Goal: Transaction & Acquisition: Purchase product/service

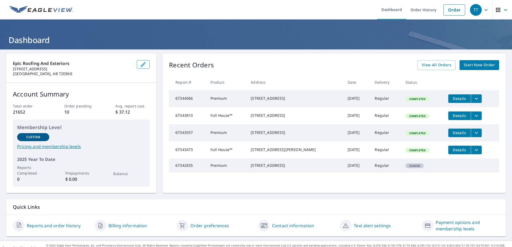
click at [453, 12] on link "Order" at bounding box center [454, 9] width 22 height 11
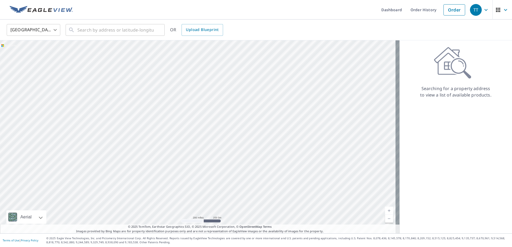
click at [55, 31] on body "TT TT Dashboard Order History Order TT United States US ​ ​ OR Upload Blueprint…" at bounding box center [256, 123] width 512 height 247
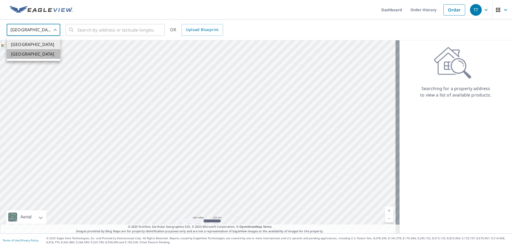
click at [47, 53] on li "[GEOGRAPHIC_DATA]" at bounding box center [34, 54] width 54 height 10
type input "CA"
click at [107, 31] on input "text" at bounding box center [115, 29] width 76 height 15
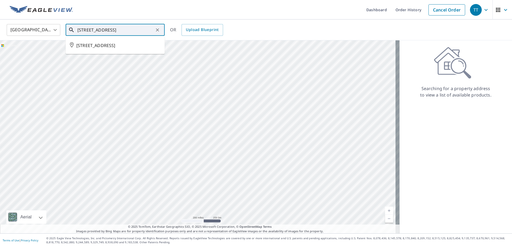
type input "[STREET_ADDRESS]"
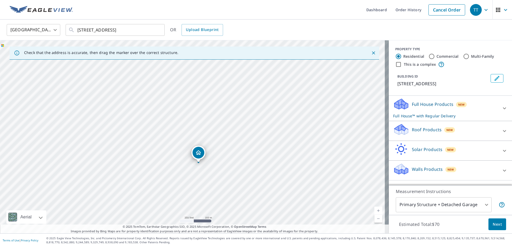
drag, startPoint x: 313, startPoint y: 112, endPoint x: 203, endPoint y: 106, distance: 109.8
click at [203, 106] on div "[STREET_ADDRESS]" at bounding box center [194, 136] width 389 height 193
drag, startPoint x: 138, startPoint y: 157, endPoint x: 334, endPoint y: 73, distance: 212.9
click at [334, 73] on div "[STREET_ADDRESS]" at bounding box center [194, 136] width 389 height 193
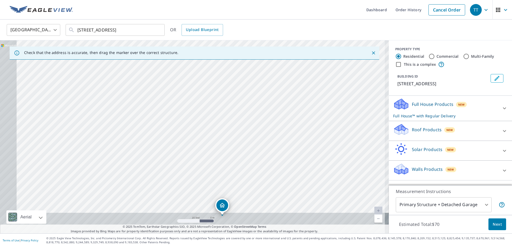
drag, startPoint x: 189, startPoint y: 148, endPoint x: 309, endPoint y: 40, distance: 161.6
click at [308, 41] on div "[STREET_ADDRESS]" at bounding box center [194, 136] width 389 height 193
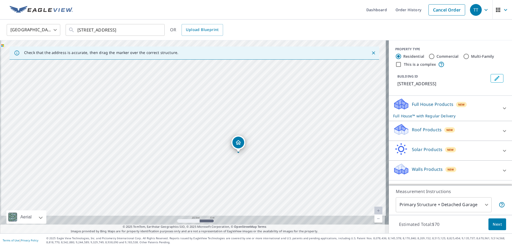
drag, startPoint x: 293, startPoint y: 125, endPoint x: 296, endPoint y: 82, distance: 44.0
click at [296, 82] on div "[STREET_ADDRESS]" at bounding box center [194, 136] width 389 height 193
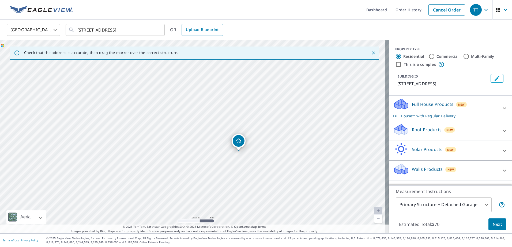
click at [470, 118] on div "Full House Products New Full House™ with Regular Delivery" at bounding box center [445, 108] width 105 height 21
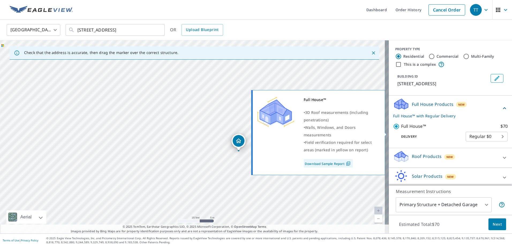
click at [393, 130] on input "Full House™ $70" at bounding box center [397, 126] width 8 height 6
checkbox input "false"
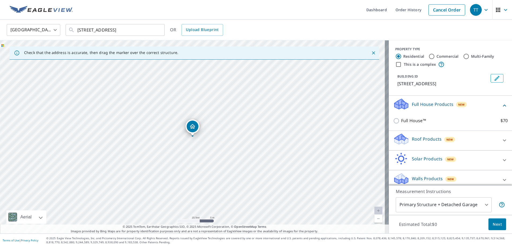
click at [471, 146] on div "Roof Products New" at bounding box center [445, 140] width 105 height 15
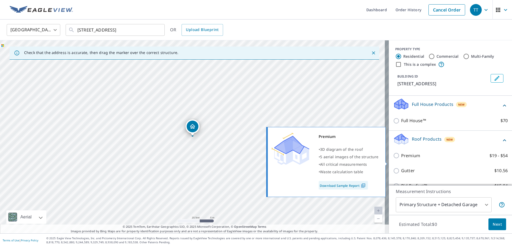
click at [393, 159] on input "Premium $19 - $54" at bounding box center [397, 156] width 8 height 6
checkbox input "true"
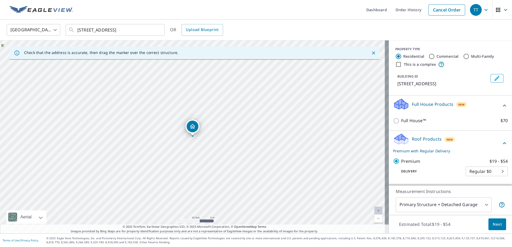
click at [495, 223] on span "Next" at bounding box center [496, 224] width 9 height 7
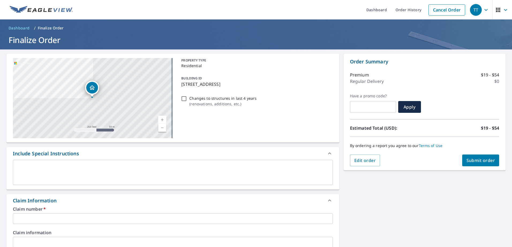
click at [360, 160] on span "Edit order" at bounding box center [365, 161] width 22 height 6
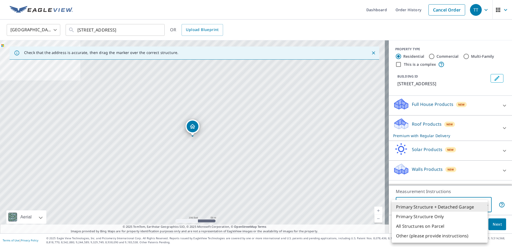
click at [482, 204] on body "TT TT Dashboard Order History Cancel Order TT Canada [GEOGRAPHIC_DATA] ​ [STREE…" at bounding box center [256, 123] width 512 height 247
click at [428, 216] on li "Primary Structure Only" at bounding box center [439, 217] width 96 height 10
type input "2"
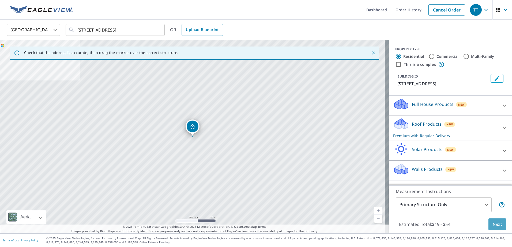
click at [494, 223] on span "Next" at bounding box center [496, 224] width 9 height 7
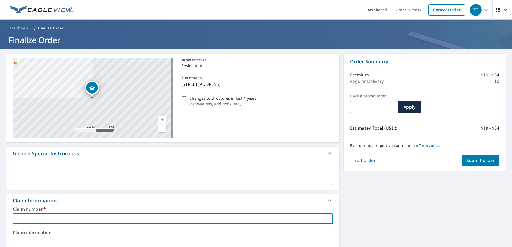
click at [86, 219] on input "text" at bounding box center [173, 219] width 320 height 11
type input "0"
checkbox input "true"
type input "08"
checkbox input "true"
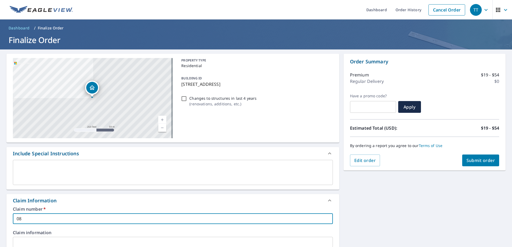
type input "081"
checkbox input "true"
type input "0819"
checkbox input "true"
type input "08191"
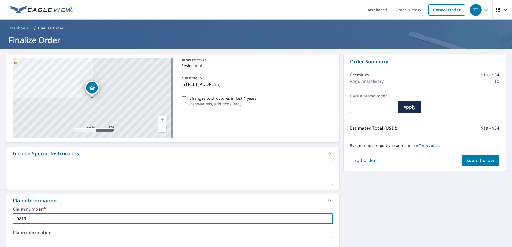
checkbox input "true"
type input "081916"
checkbox input "true"
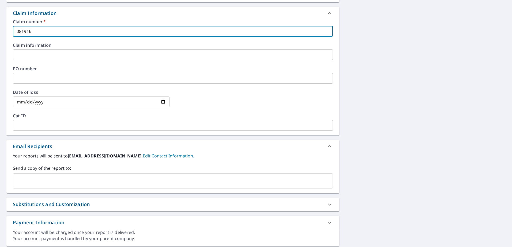
scroll to position [178, 0]
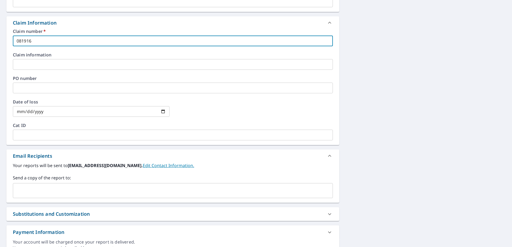
click at [106, 185] on div "​" at bounding box center [173, 190] width 320 height 15
type input "081916"
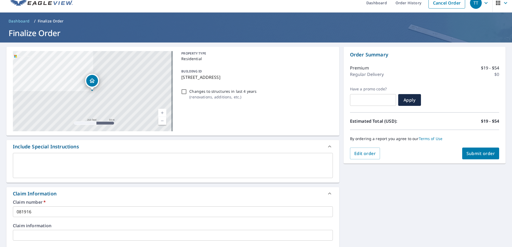
scroll to position [0, 0]
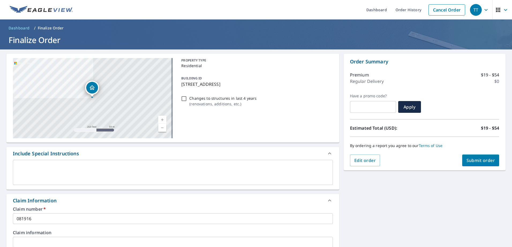
type input "[DOMAIN_NAME][EMAIL_ADDRESS][DOMAIN_NAME]"
click at [477, 158] on span "Submit order" at bounding box center [480, 161] width 29 height 6
checkbox input "true"
